Goal: Task Accomplishment & Management: Use online tool/utility

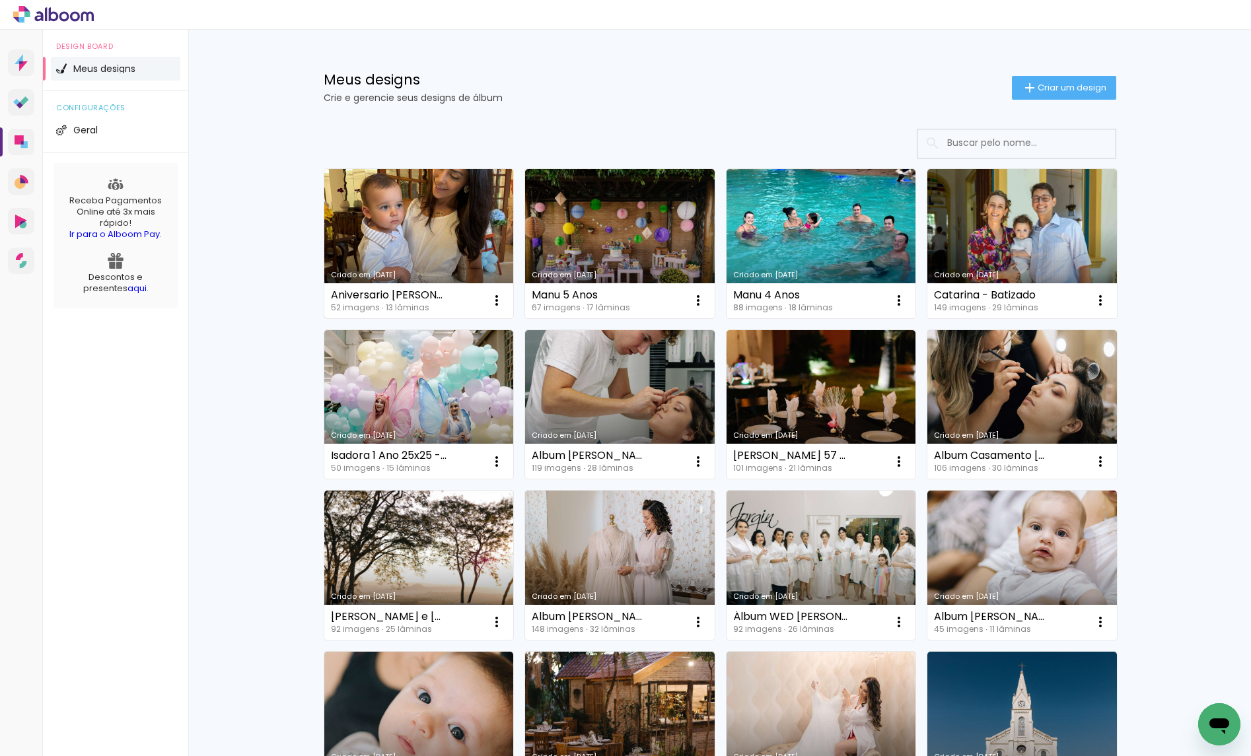
click at [429, 235] on link "Criado em [DATE]" at bounding box center [419, 243] width 190 height 149
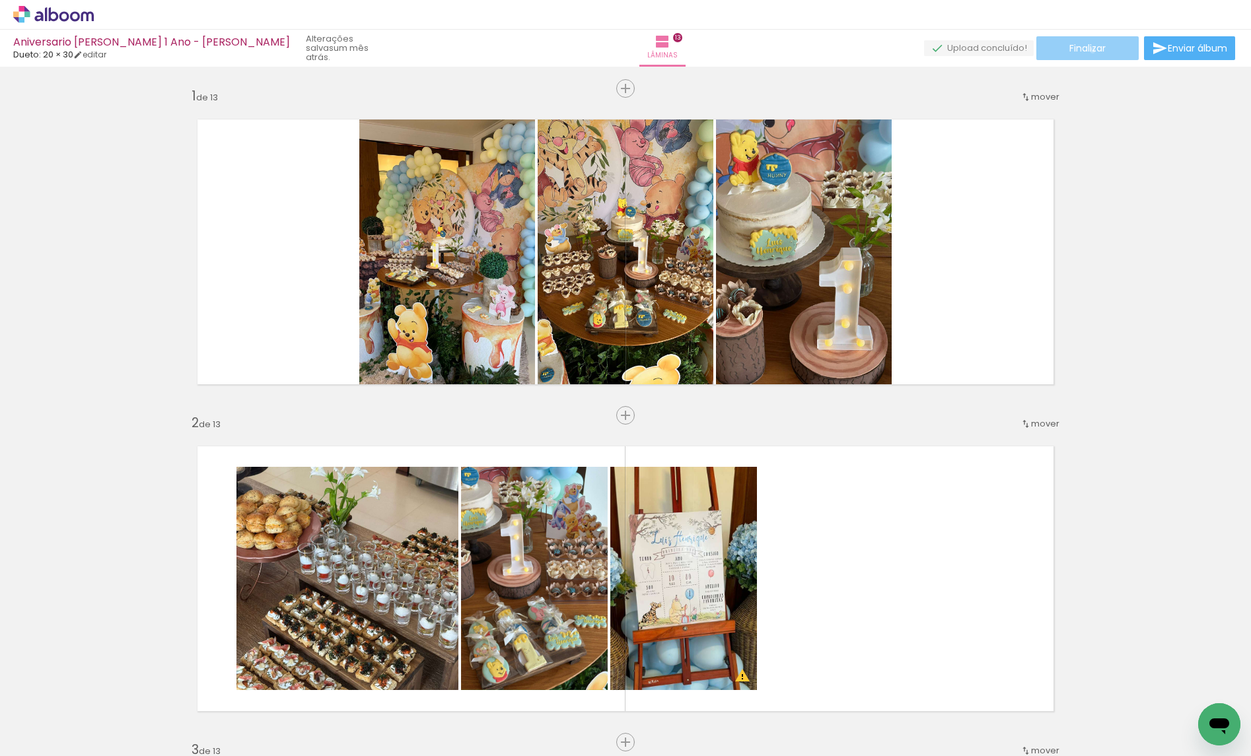
click at [950, 50] on span "Finalizar" at bounding box center [1087, 48] width 36 height 9
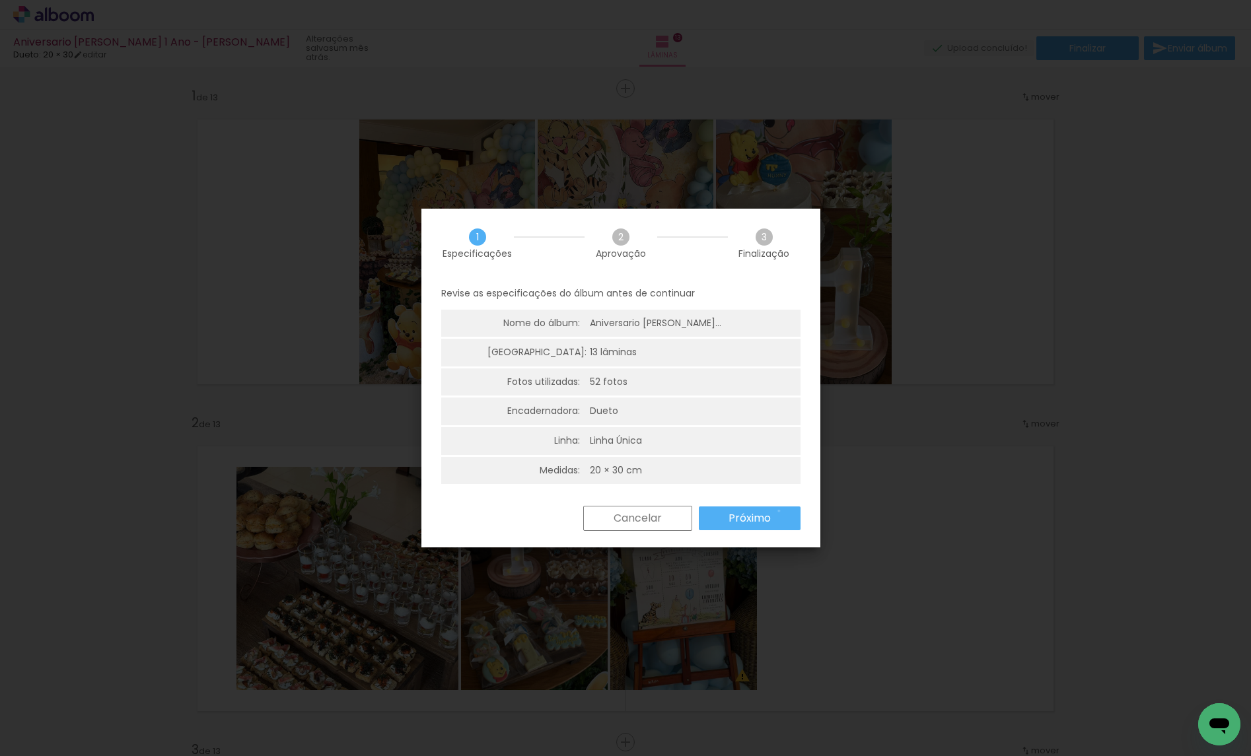
click at [779, 497] on paper-button "Próximo" at bounding box center [750, 519] width 102 height 24
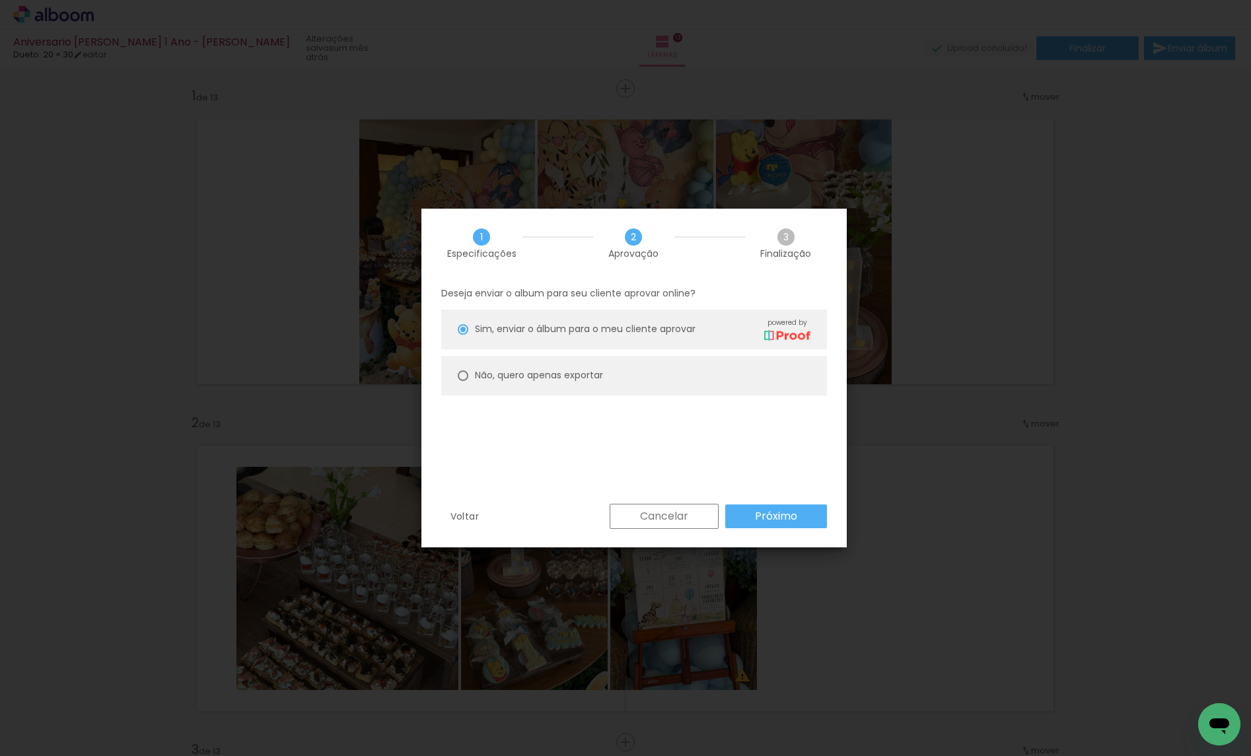
click at [0, 0] on slot "Não, quero apenas exportar" at bounding box center [0, 0] width 0 height 0
type paper-radio-button "on"
click at [790, 497] on paper-button "Próximo" at bounding box center [776, 517] width 102 height 24
type input "Alta, 300 DPI"
